Goal: Navigation & Orientation: Find specific page/section

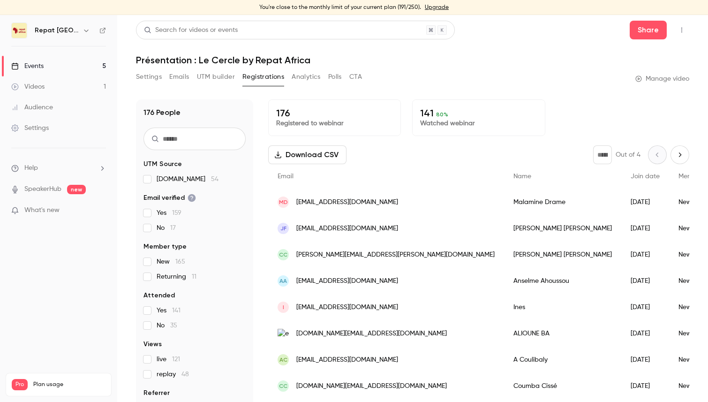
click at [66, 69] on link "Events 5" at bounding box center [58, 66] width 117 height 21
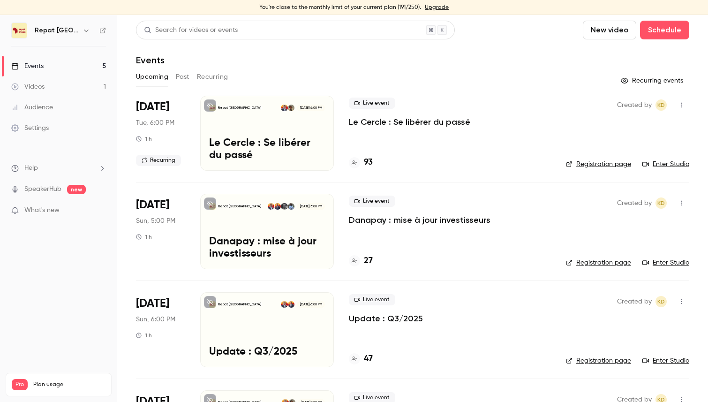
scroll to position [26, 0]
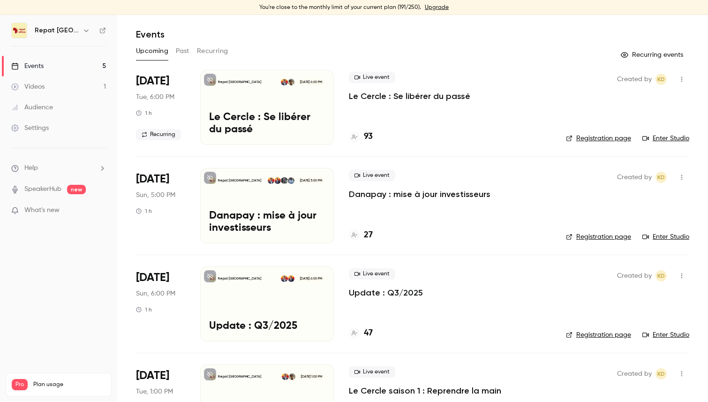
click at [368, 236] on h4 "27" at bounding box center [368, 235] width 9 height 13
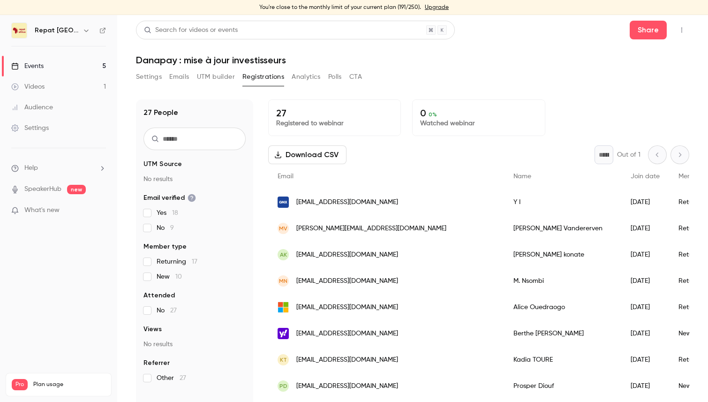
click at [48, 66] on link "Events 5" at bounding box center [58, 66] width 117 height 21
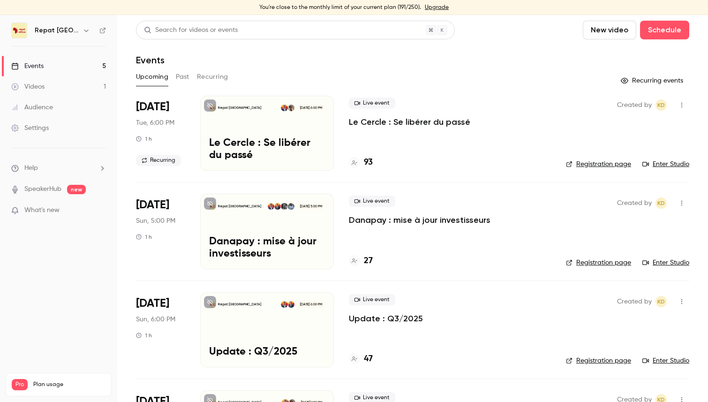
click at [370, 156] on div "Live event Le Cercle : Se libérer du passé 93" at bounding box center [450, 133] width 202 height 75
click at [367, 162] on h4 "93" at bounding box center [368, 162] width 9 height 13
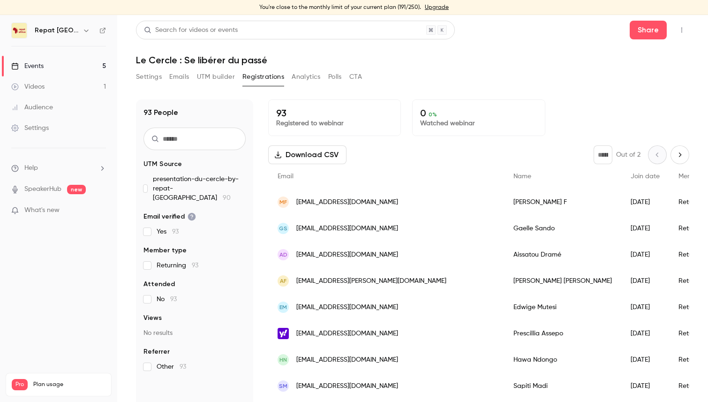
click at [43, 63] on div "Events" at bounding box center [27, 65] width 32 height 9
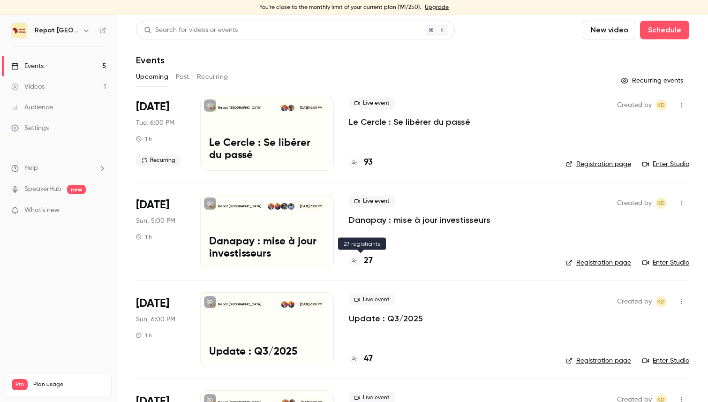
click at [368, 260] on h4 "27" at bounding box center [368, 261] width 9 height 13
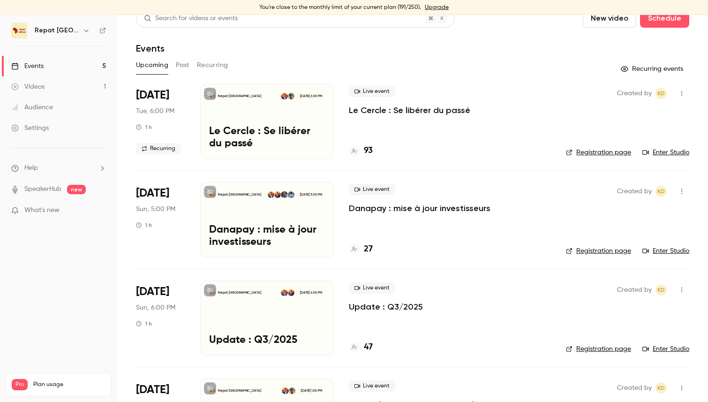
scroll to position [45, 0]
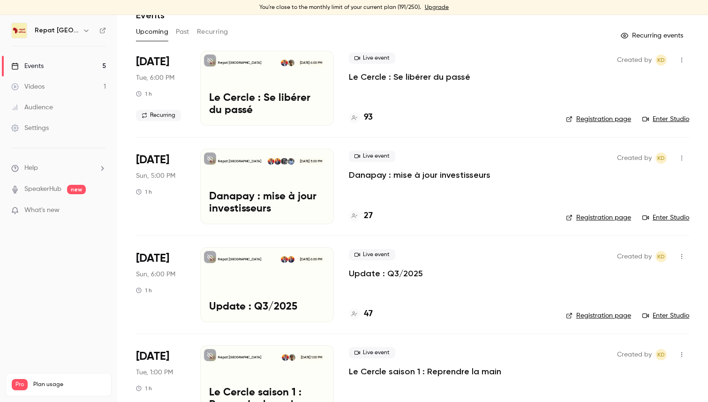
click at [53, 82] on link "Videos 1" at bounding box center [58, 86] width 117 height 21
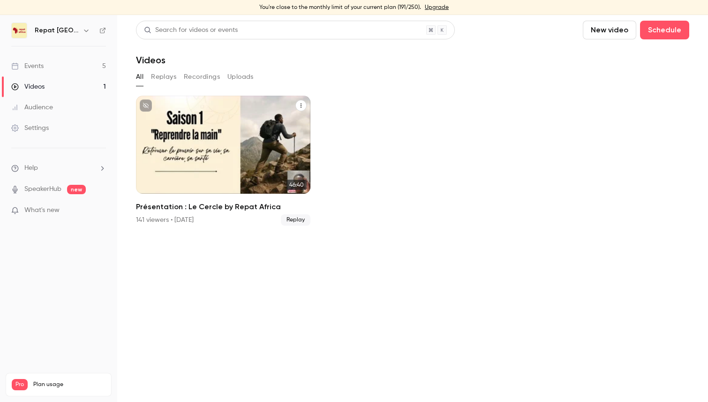
click at [200, 170] on p "Présentation : Le Cercle by Repat Africa" at bounding box center [223, 166] width 151 height 31
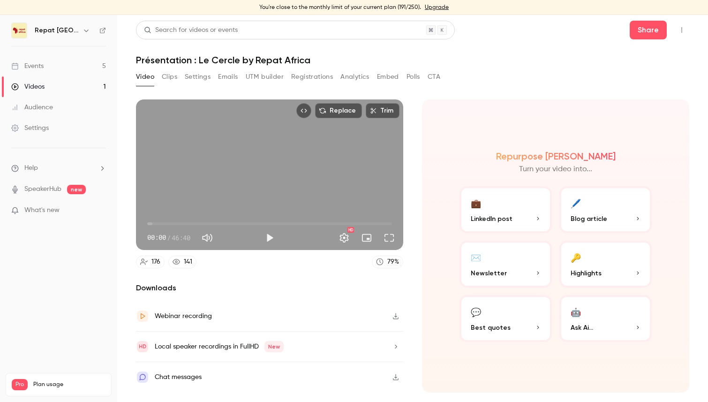
click at [54, 59] on link "Events 5" at bounding box center [58, 66] width 117 height 21
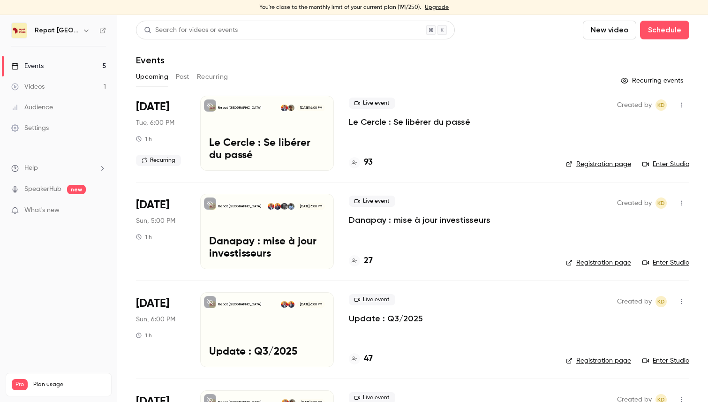
click at [372, 162] on h4 "93" at bounding box center [368, 162] width 9 height 13
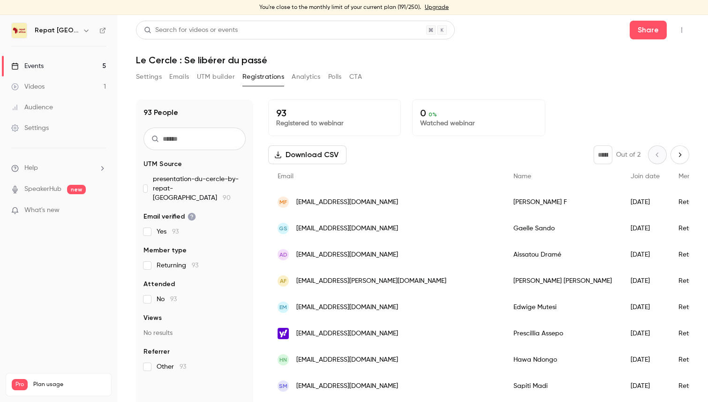
click at [682, 157] on icon "Next page" at bounding box center [680, 155] width 10 height 8
type input "*"
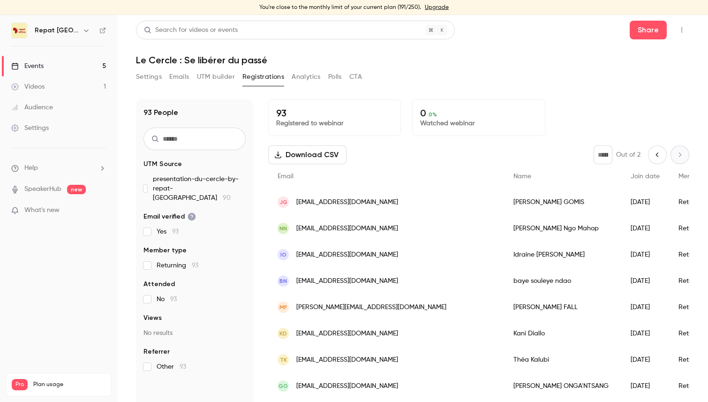
click at [60, 60] on link "Events 5" at bounding box center [58, 66] width 117 height 21
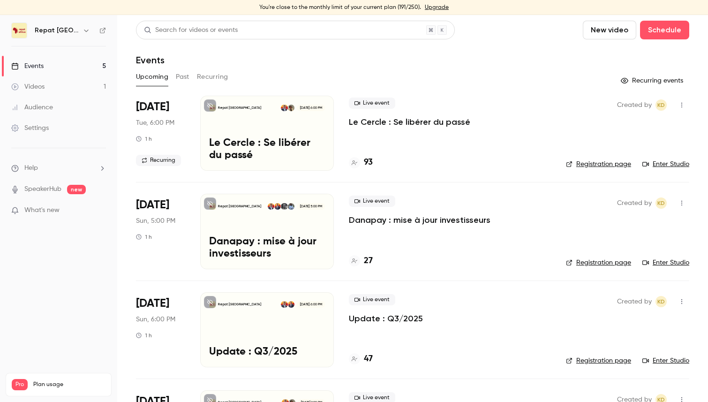
click at [367, 256] on h4 "27" at bounding box center [368, 261] width 9 height 13
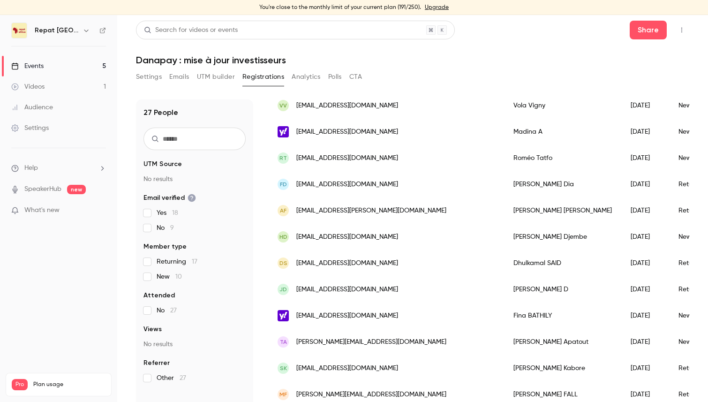
scroll to position [11, 0]
